Goal: Information Seeking & Learning: Understand process/instructions

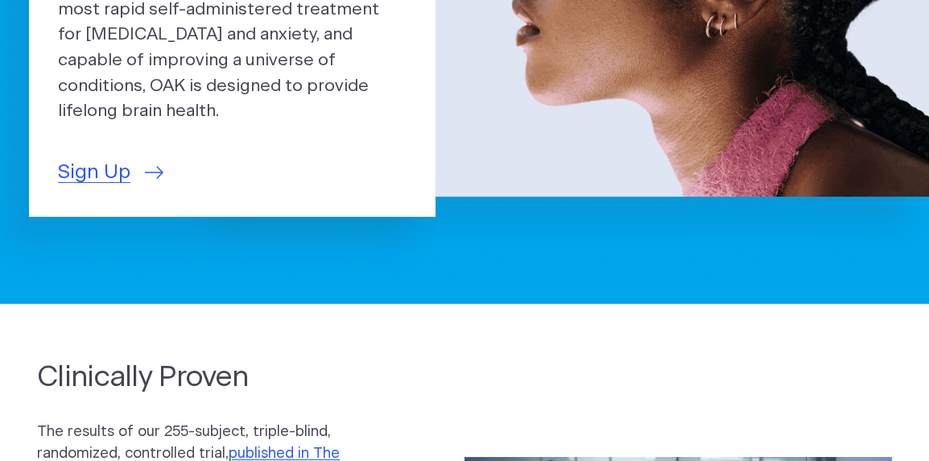
scroll to position [295, 0]
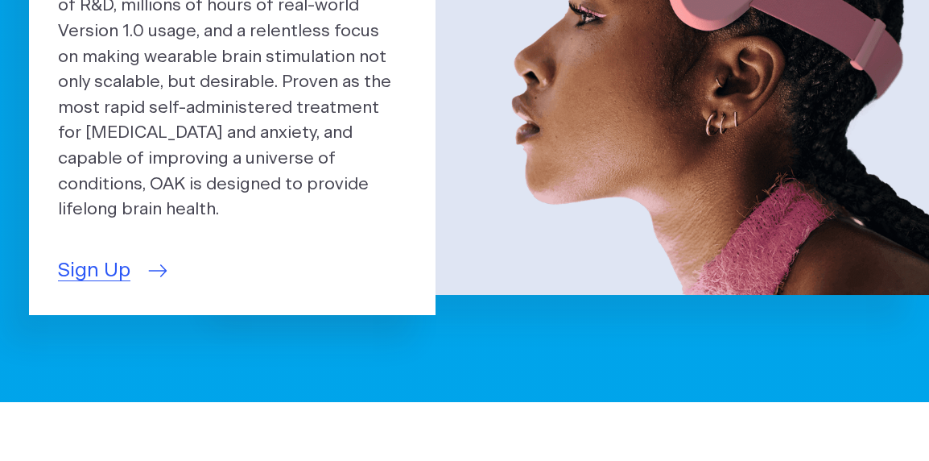
click at [113, 256] on span "Sign Up" at bounding box center [94, 271] width 72 height 30
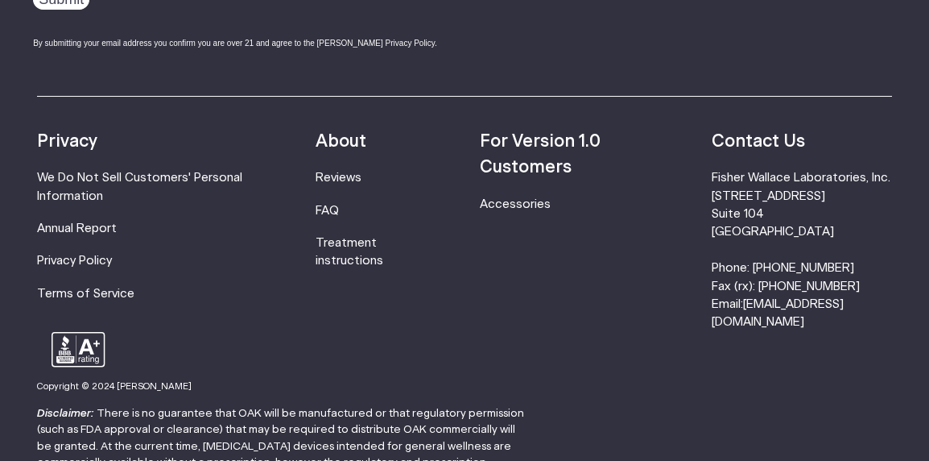
scroll to position [866, 0]
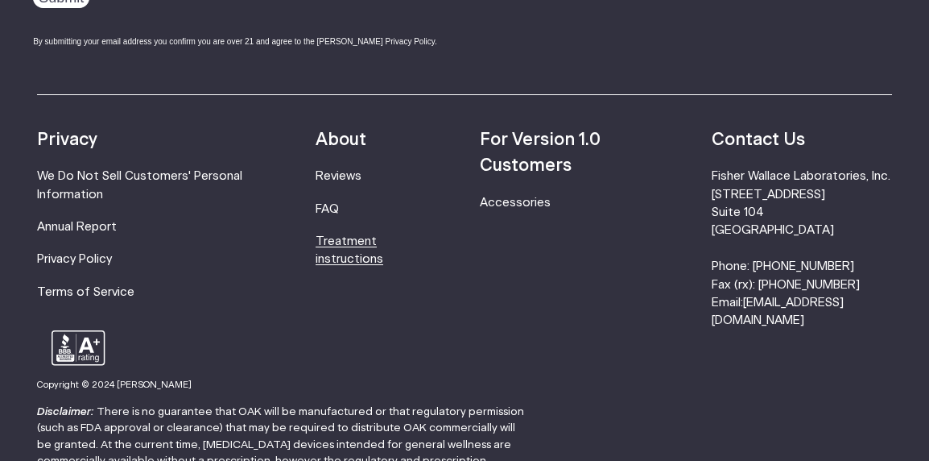
click at [369, 252] on link "Treatment instructions" at bounding box center [350, 250] width 68 height 30
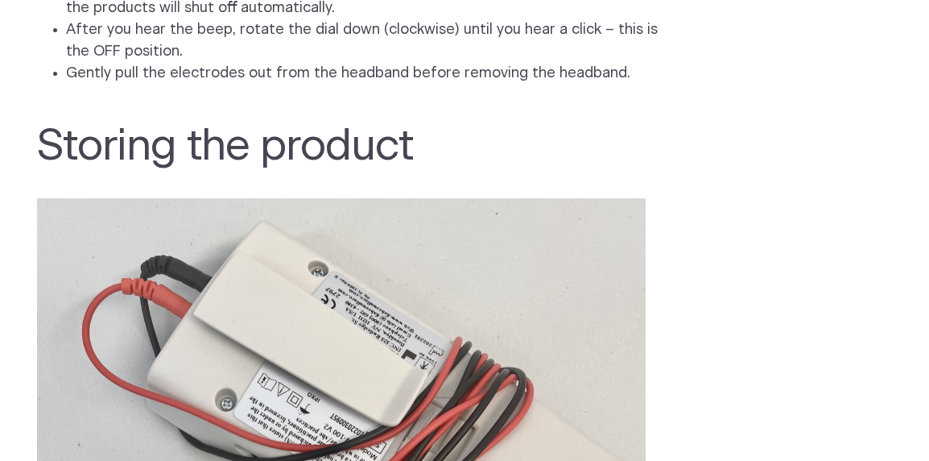
scroll to position [1639, 0]
